Goal: Transaction & Acquisition: Purchase product/service

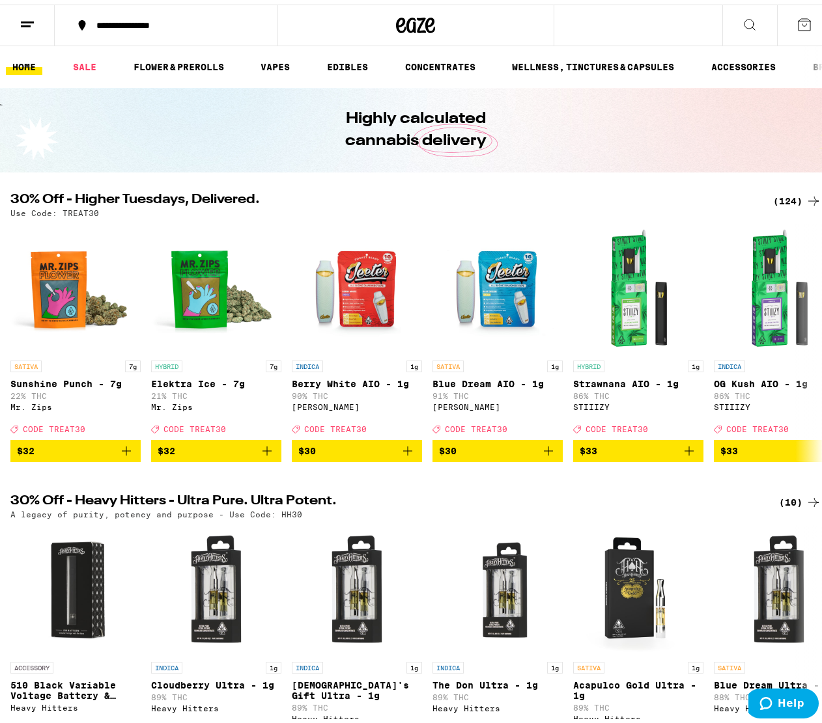
click at [785, 199] on div "(124)" at bounding box center [797, 197] width 48 height 16
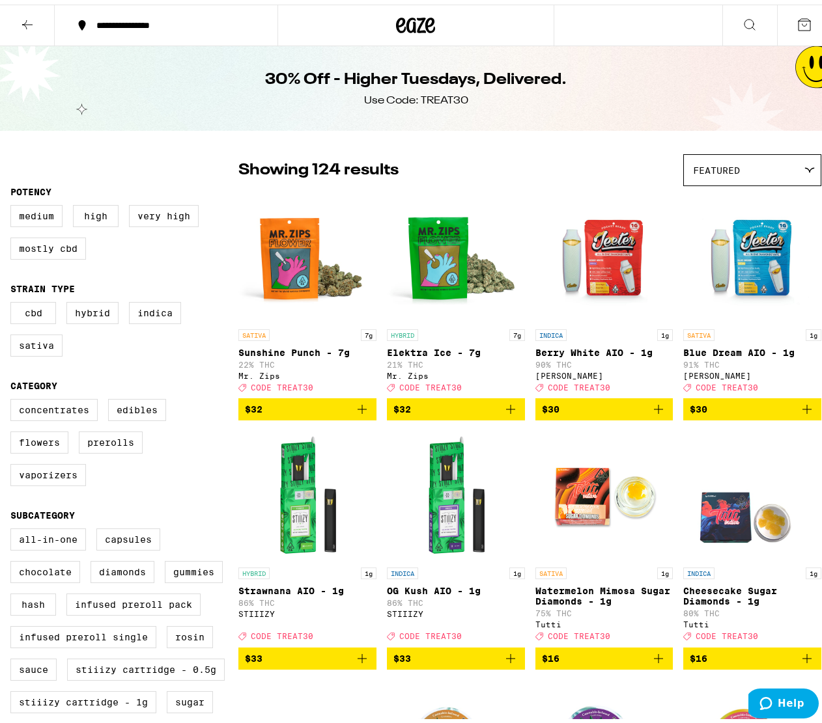
click at [414, 20] on icon at bounding box center [415, 20] width 39 height 23
